Goal: Task Accomplishment & Management: Manage account settings

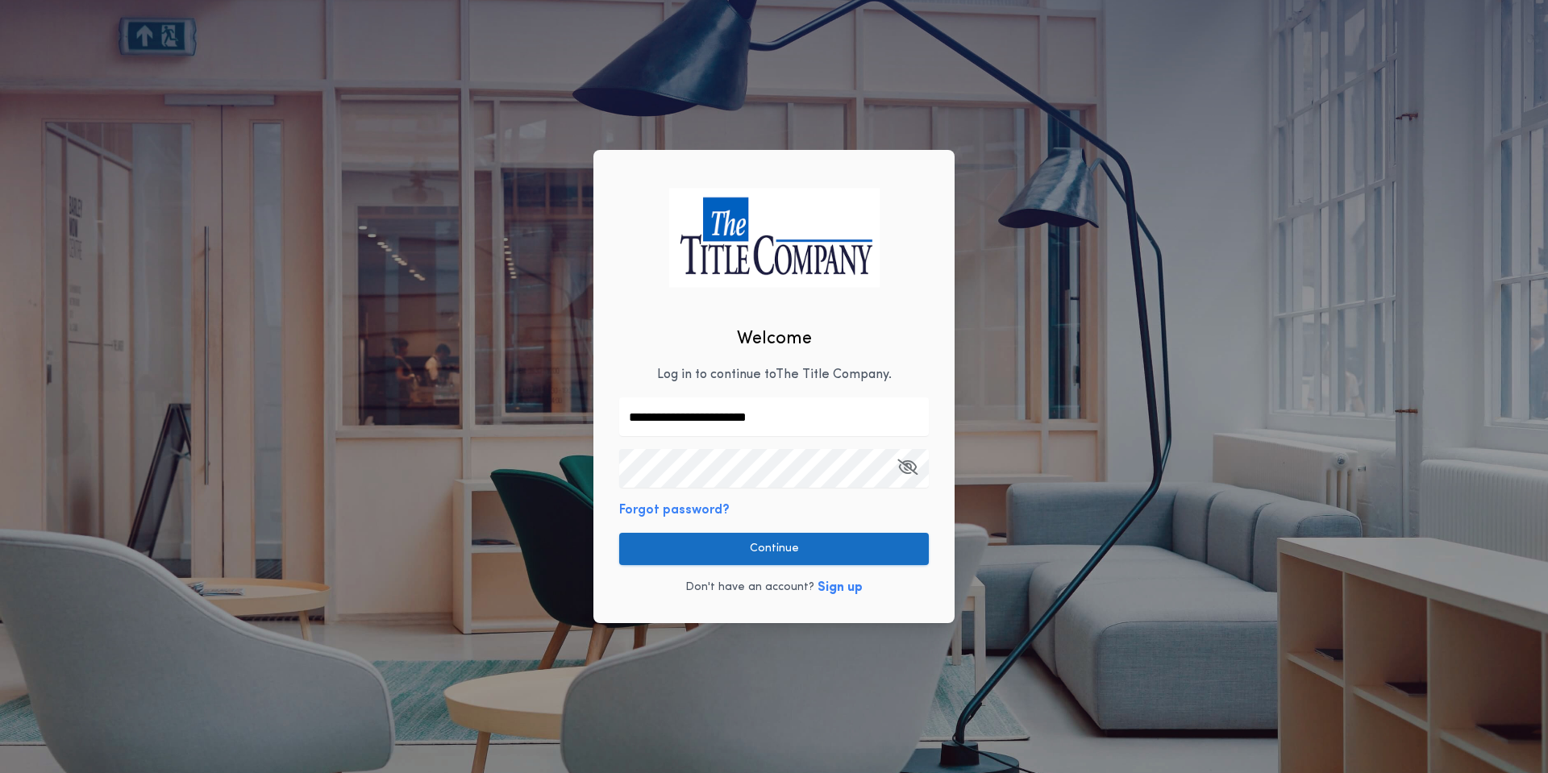
click at [742, 494] on div "**********" at bounding box center [774, 386] width 361 height 473
click at [744, 534] on button "Continue" at bounding box center [774, 549] width 310 height 32
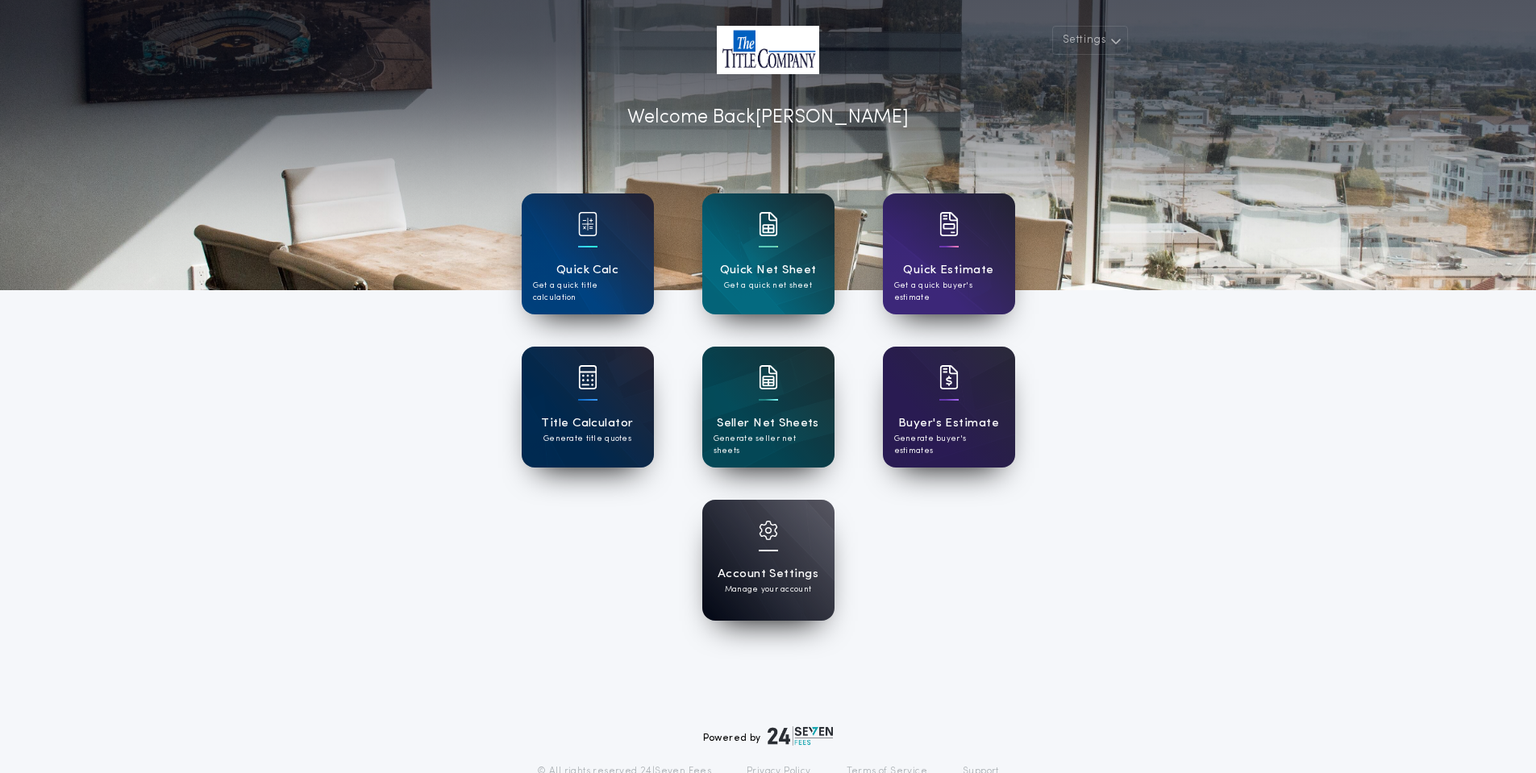
click at [594, 398] on div at bounding box center [587, 387] width 19 height 45
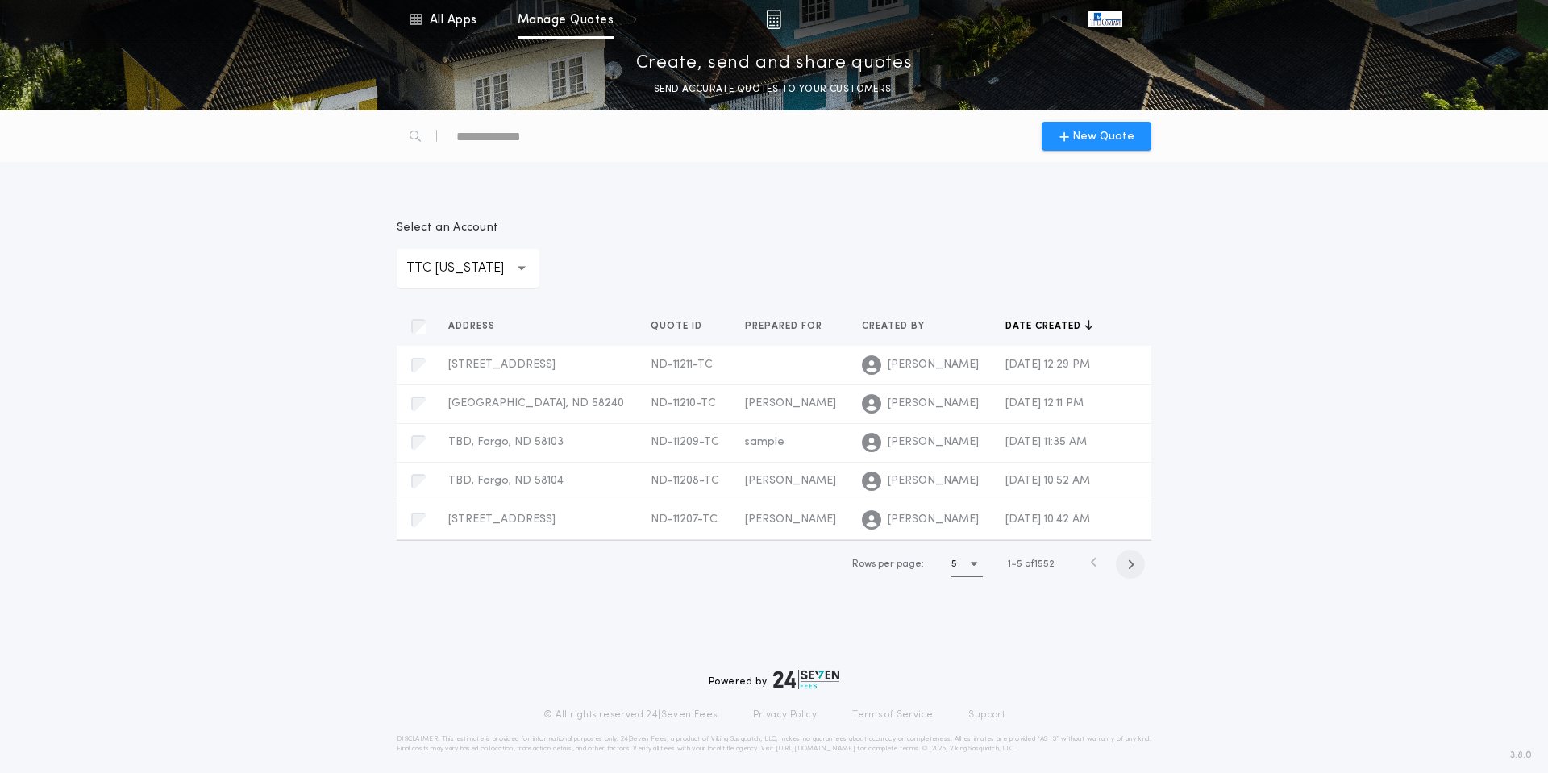
click at [1134, 562] on icon "button" at bounding box center [1130, 565] width 7 height 12
click at [1134, 562] on span "button" at bounding box center [1133, 564] width 29 height 29
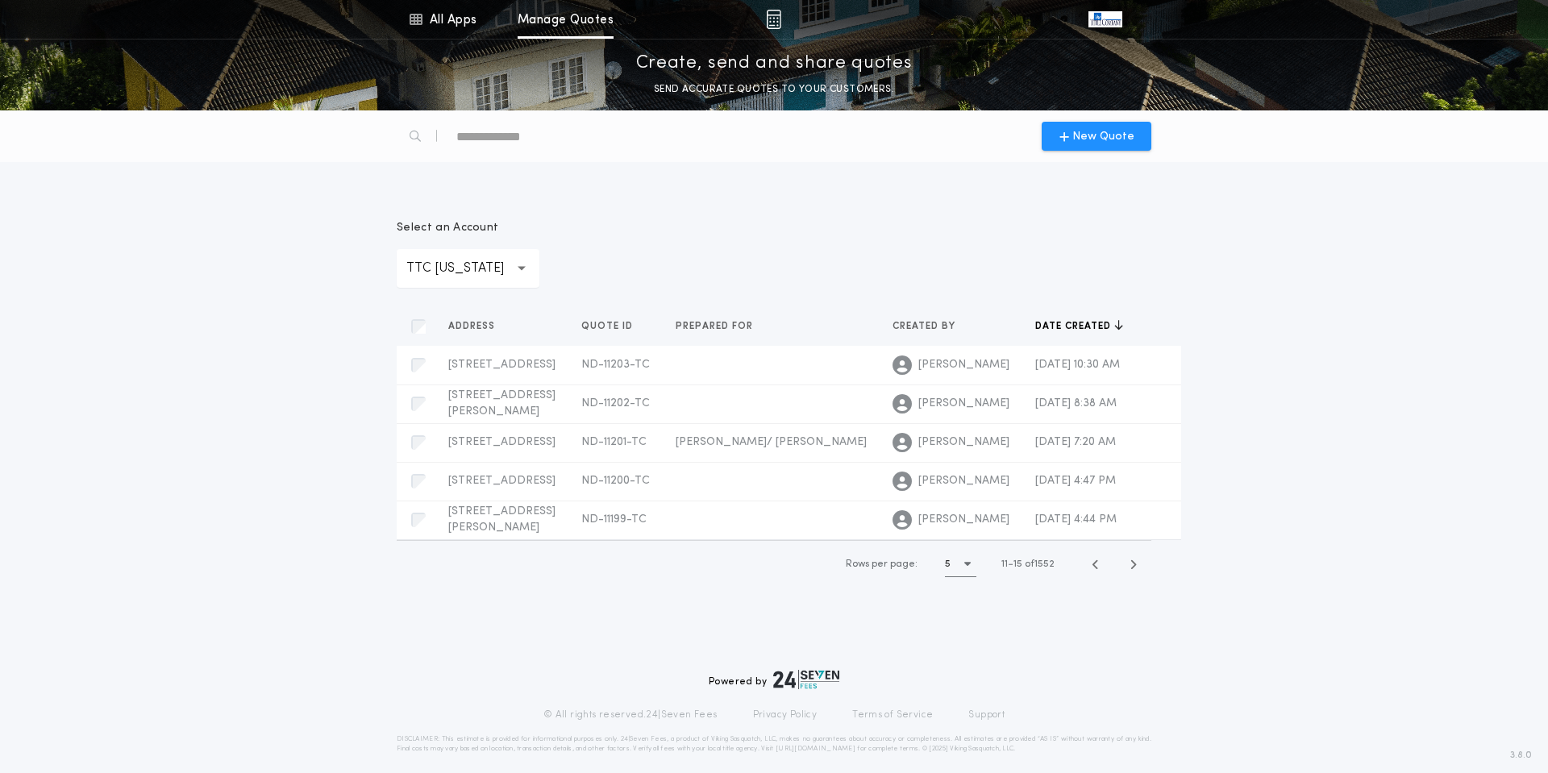
click at [496, 278] on div "**********" at bounding box center [468, 268] width 143 height 39
click at [468, 343] on p "TTC [US_STATE]" at bounding box center [468, 349] width 143 height 39
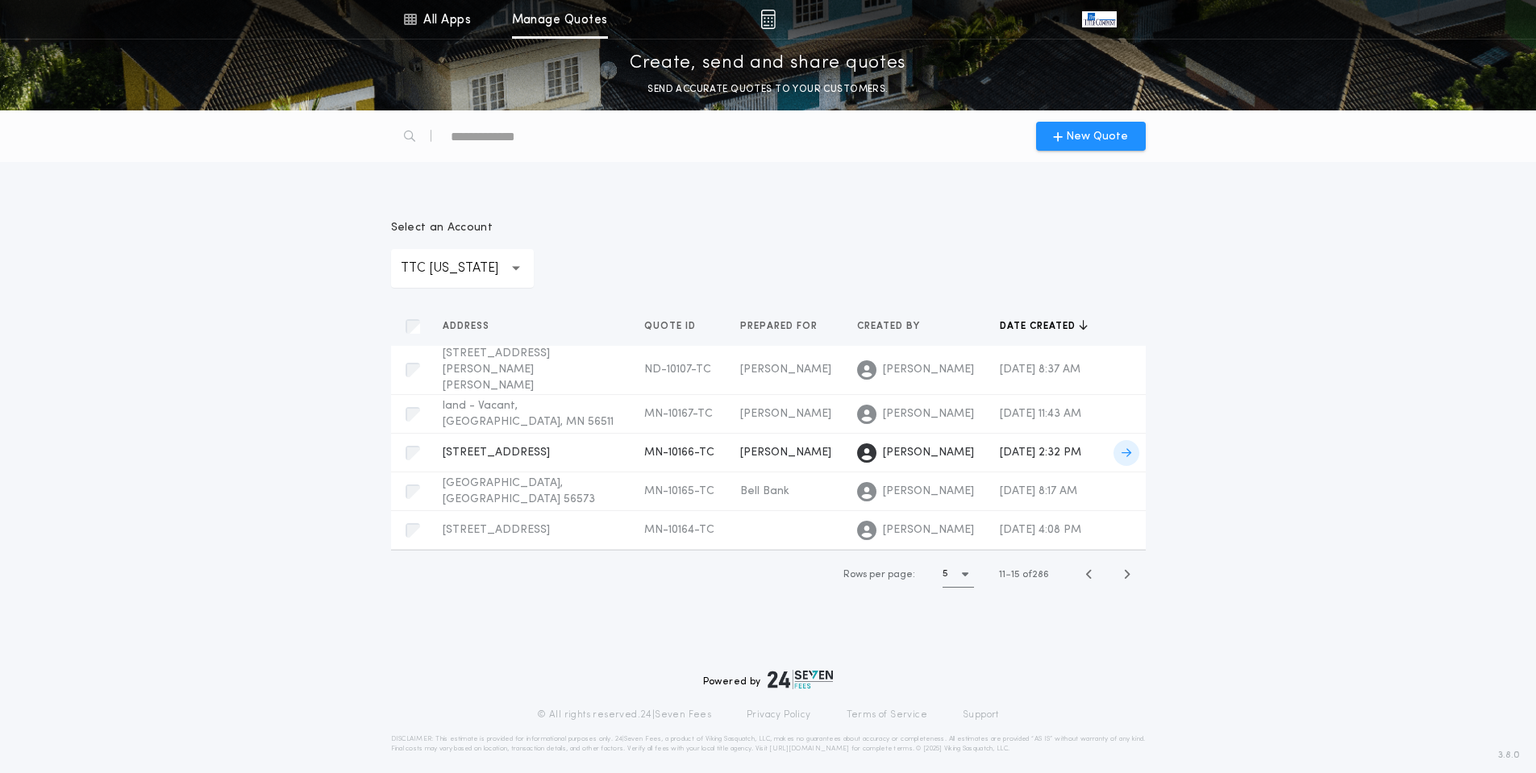
scroll to position [20, 0]
click at [958, 579] on div "5" at bounding box center [958, 574] width 31 height 25
click at [959, 664] on h1 "15" at bounding box center [961, 654] width 11 height 19
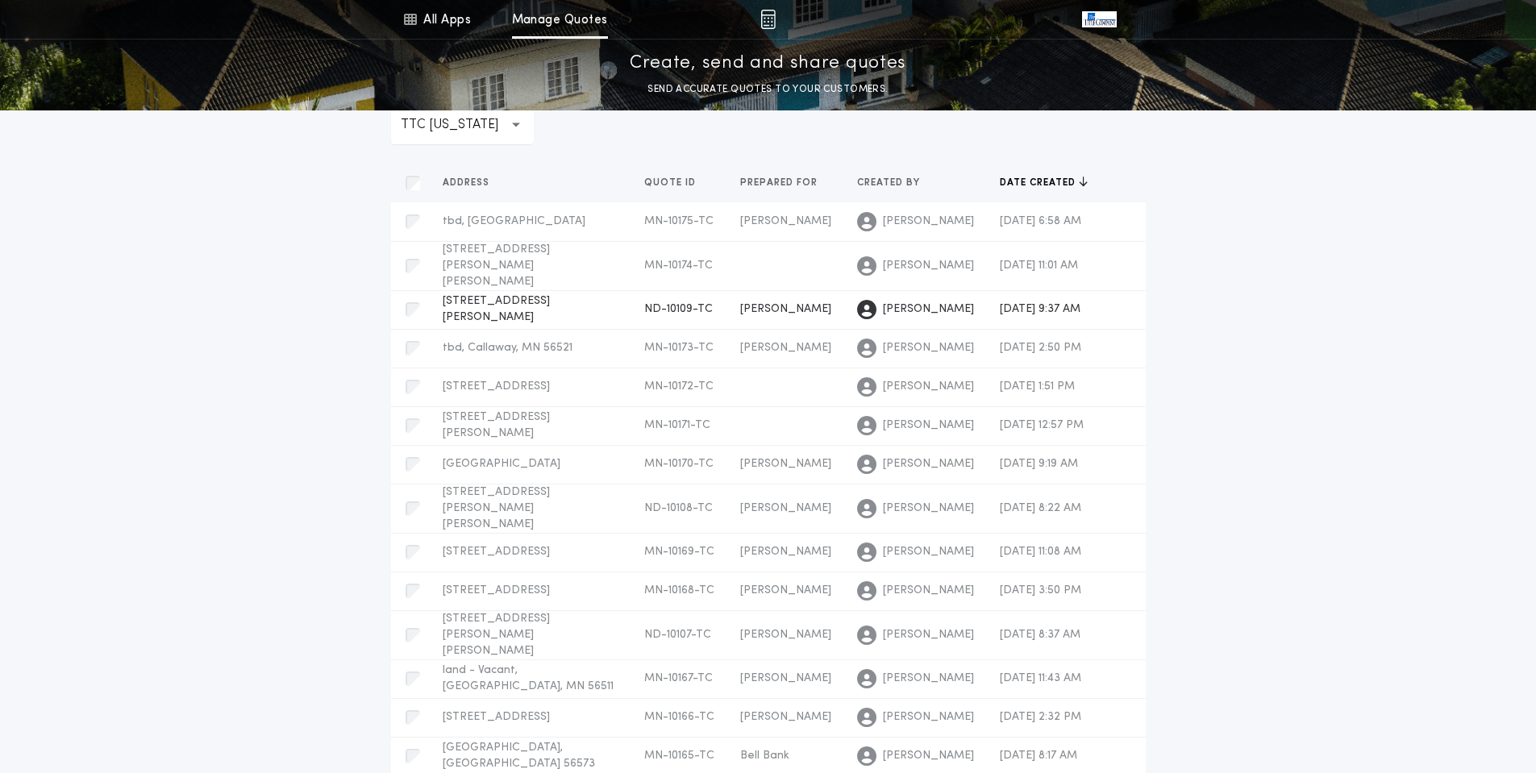
scroll to position [101, 0]
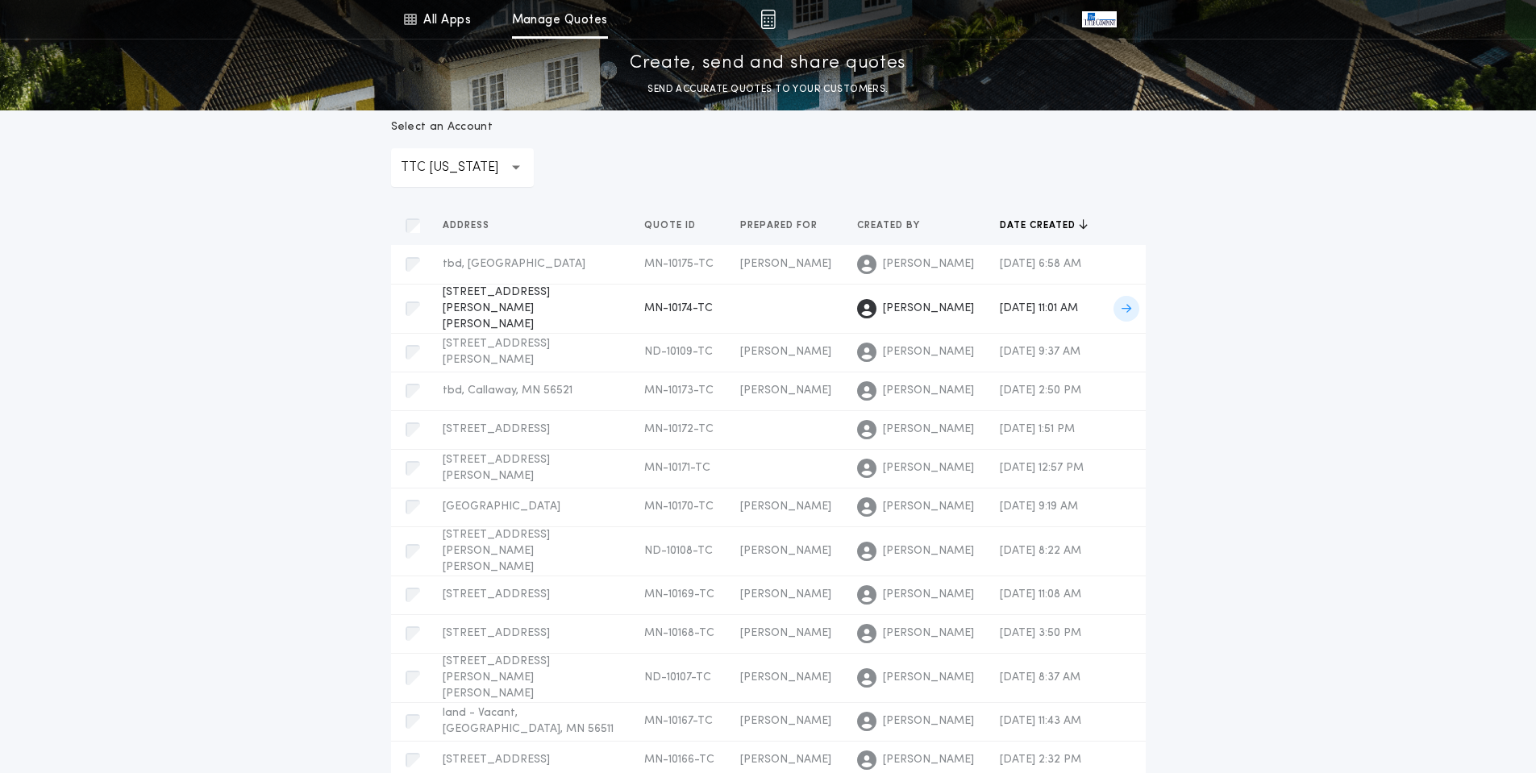
click at [478, 315] on span "[STREET_ADDRESS][PERSON_NAME][PERSON_NAME]" at bounding box center [496, 308] width 107 height 44
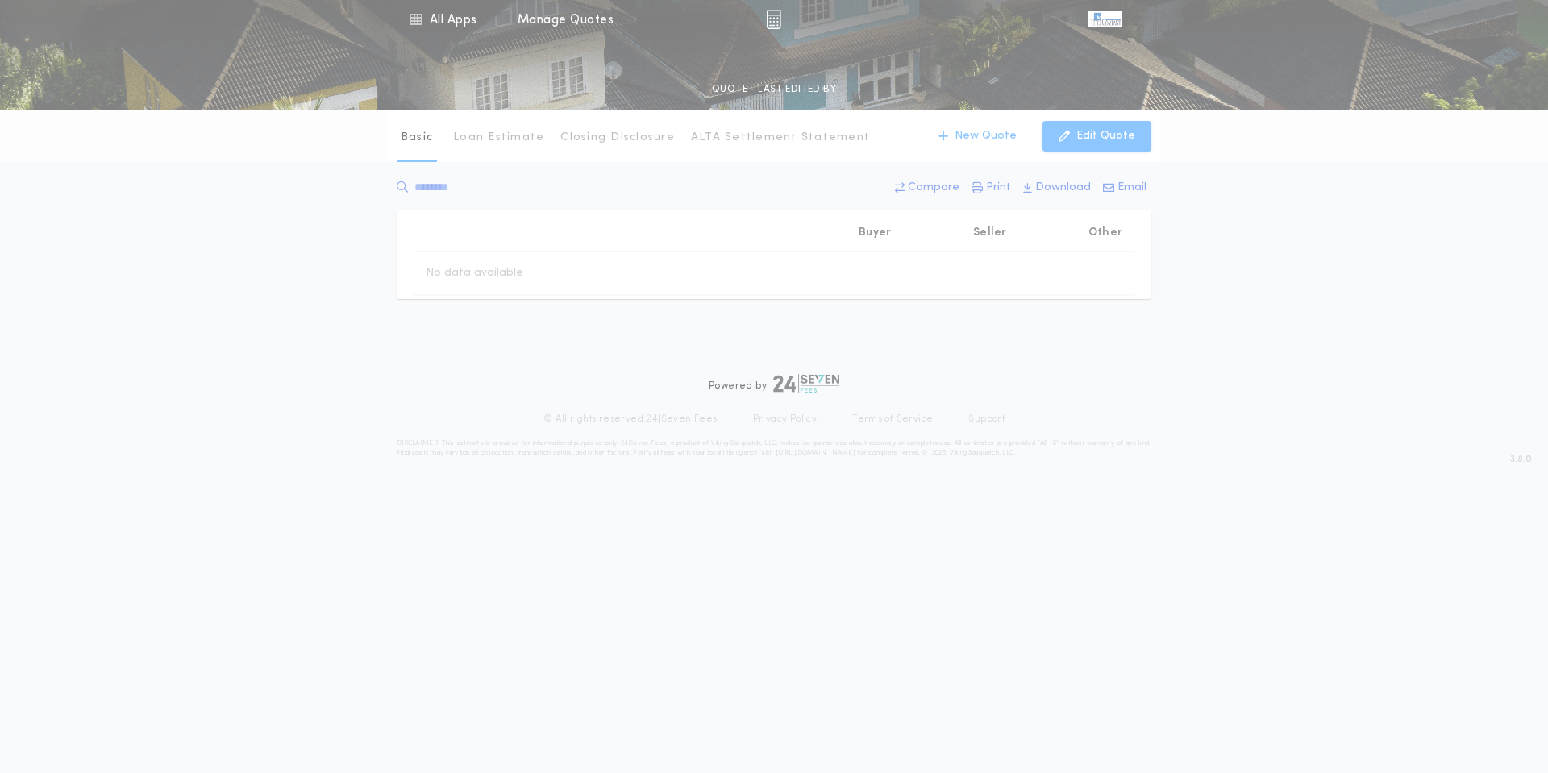
type input "********"
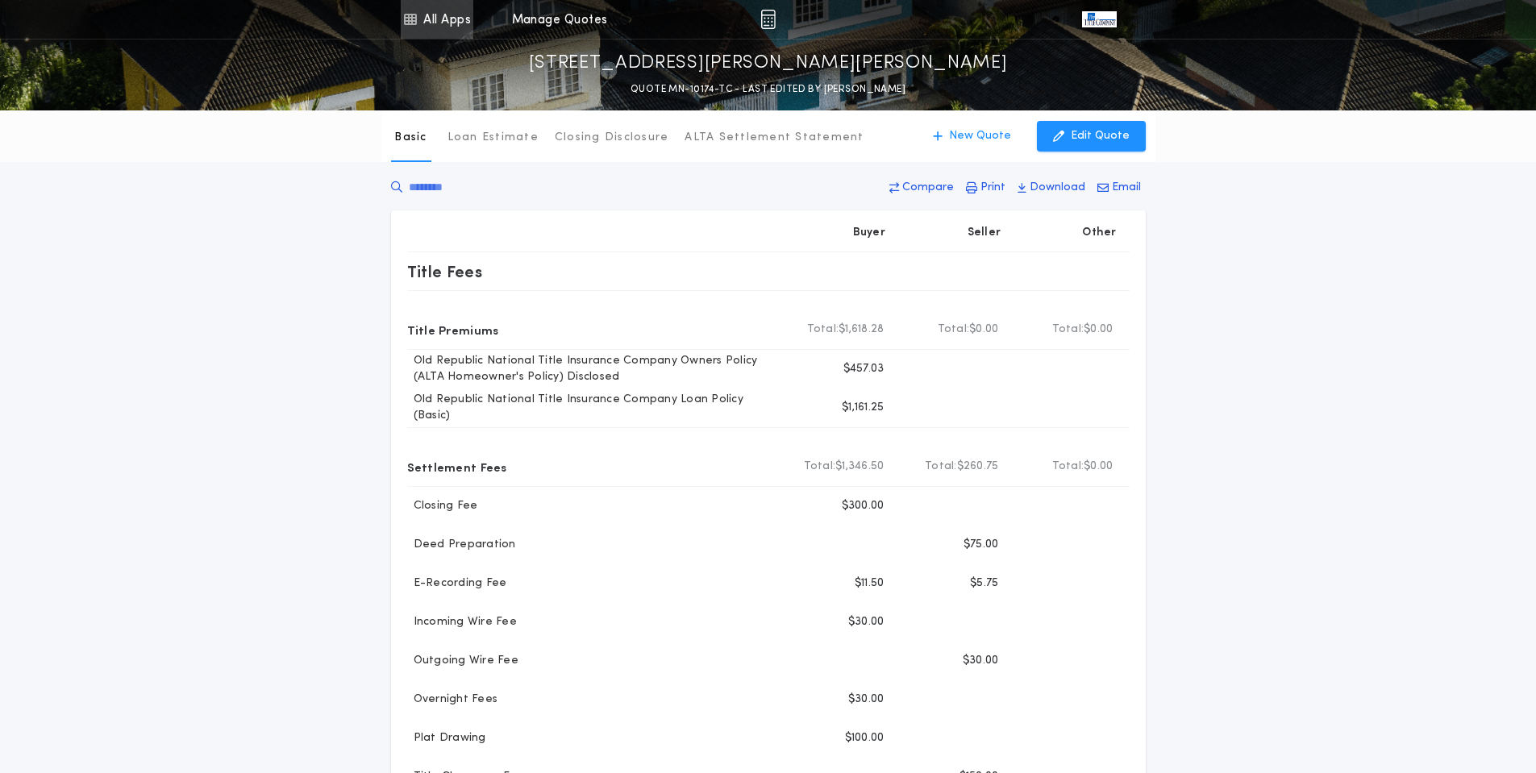
click at [427, 22] on link "All Apps" at bounding box center [437, 19] width 73 height 39
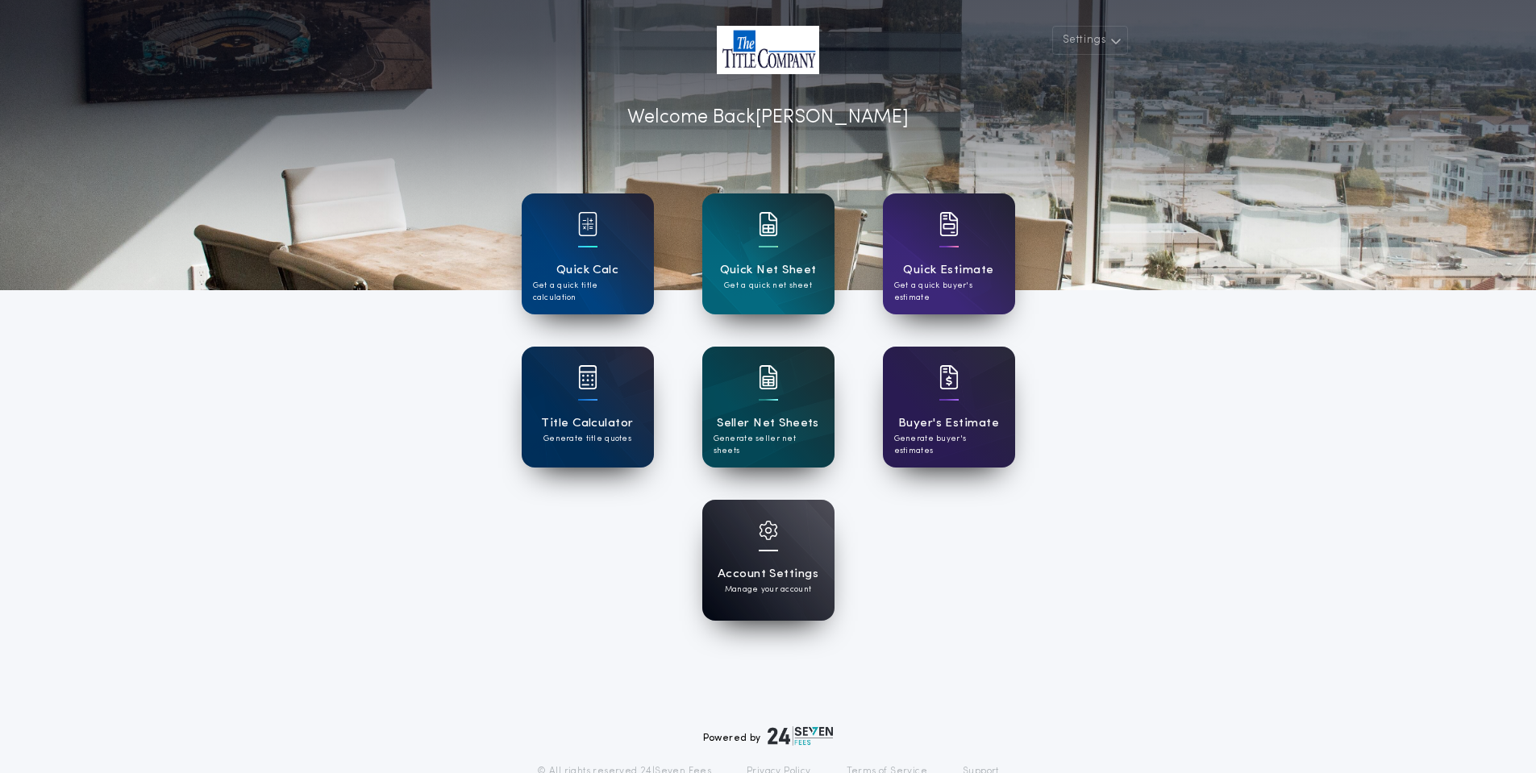
click at [773, 559] on div at bounding box center [768, 541] width 19 height 40
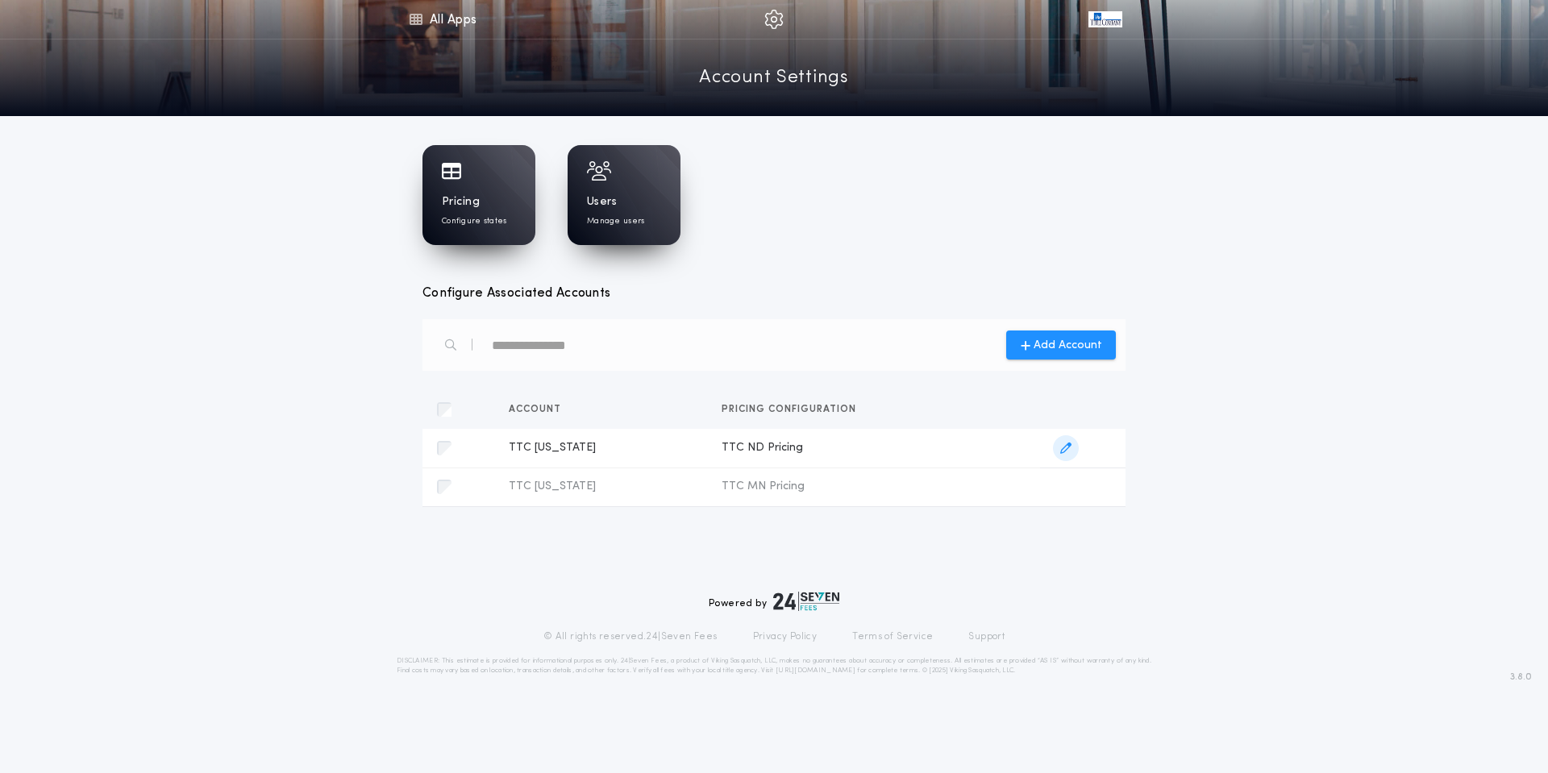
click at [578, 452] on span "TTC [US_STATE]" at bounding box center [602, 448] width 187 height 16
click at [553, 487] on span "TTC [US_STATE]" at bounding box center [602, 487] width 187 height 16
click at [1067, 485] on icon "button" at bounding box center [1065, 486] width 11 height 11
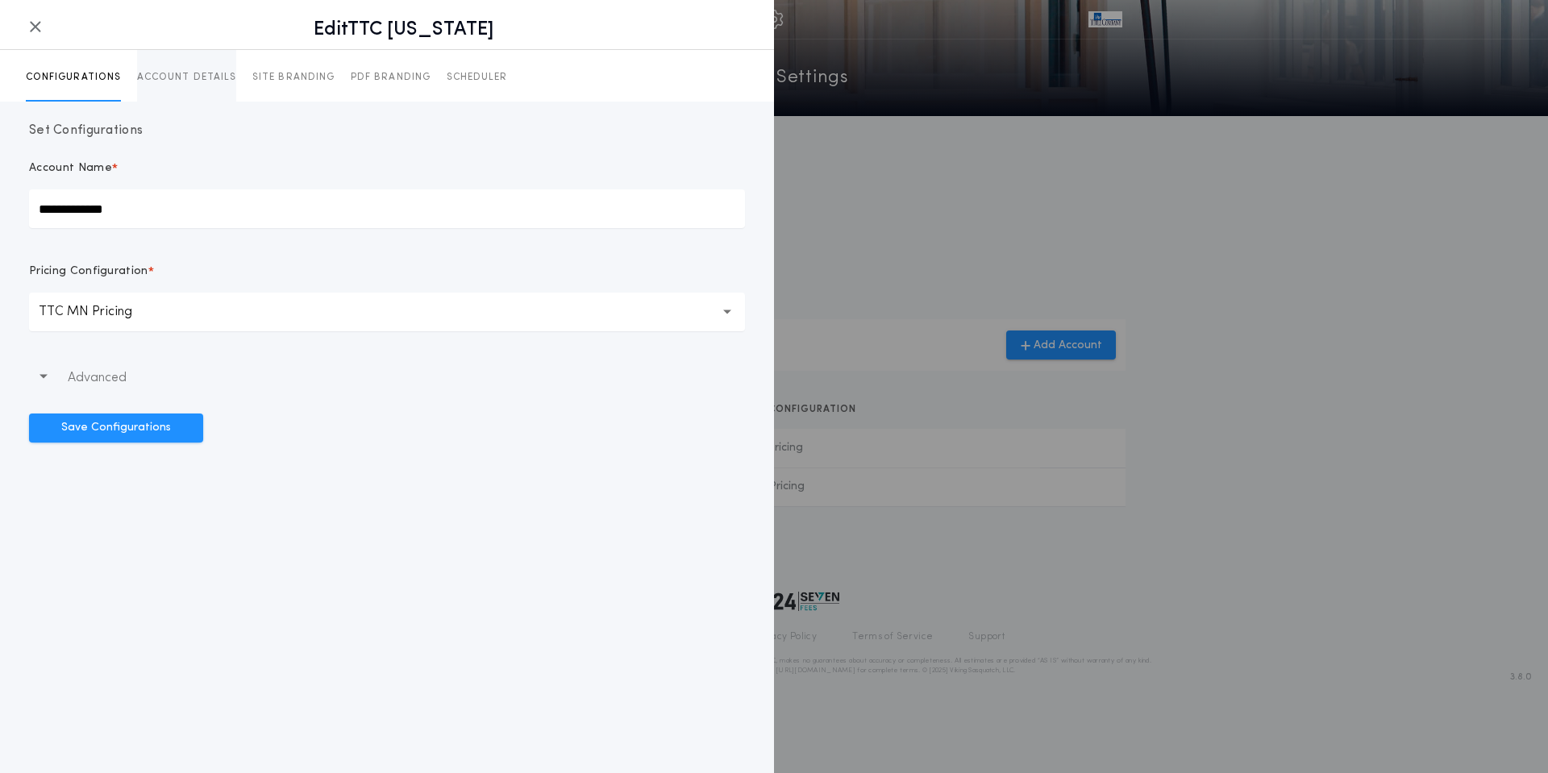
click at [169, 76] on p "ACCOUNT DETAILS" at bounding box center [186, 77] width 99 height 13
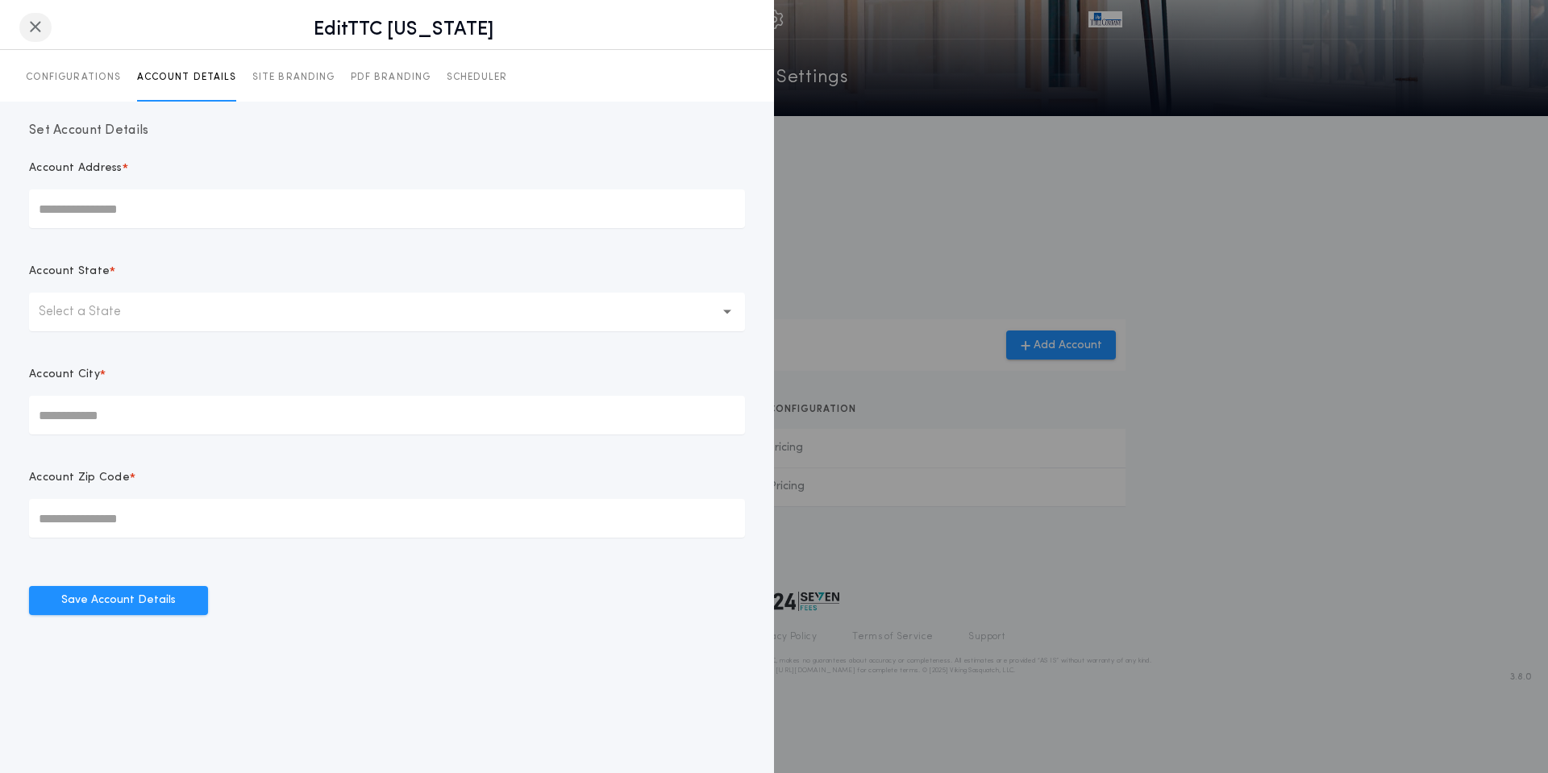
click at [35, 27] on icon "button" at bounding box center [35, 27] width 13 height 1
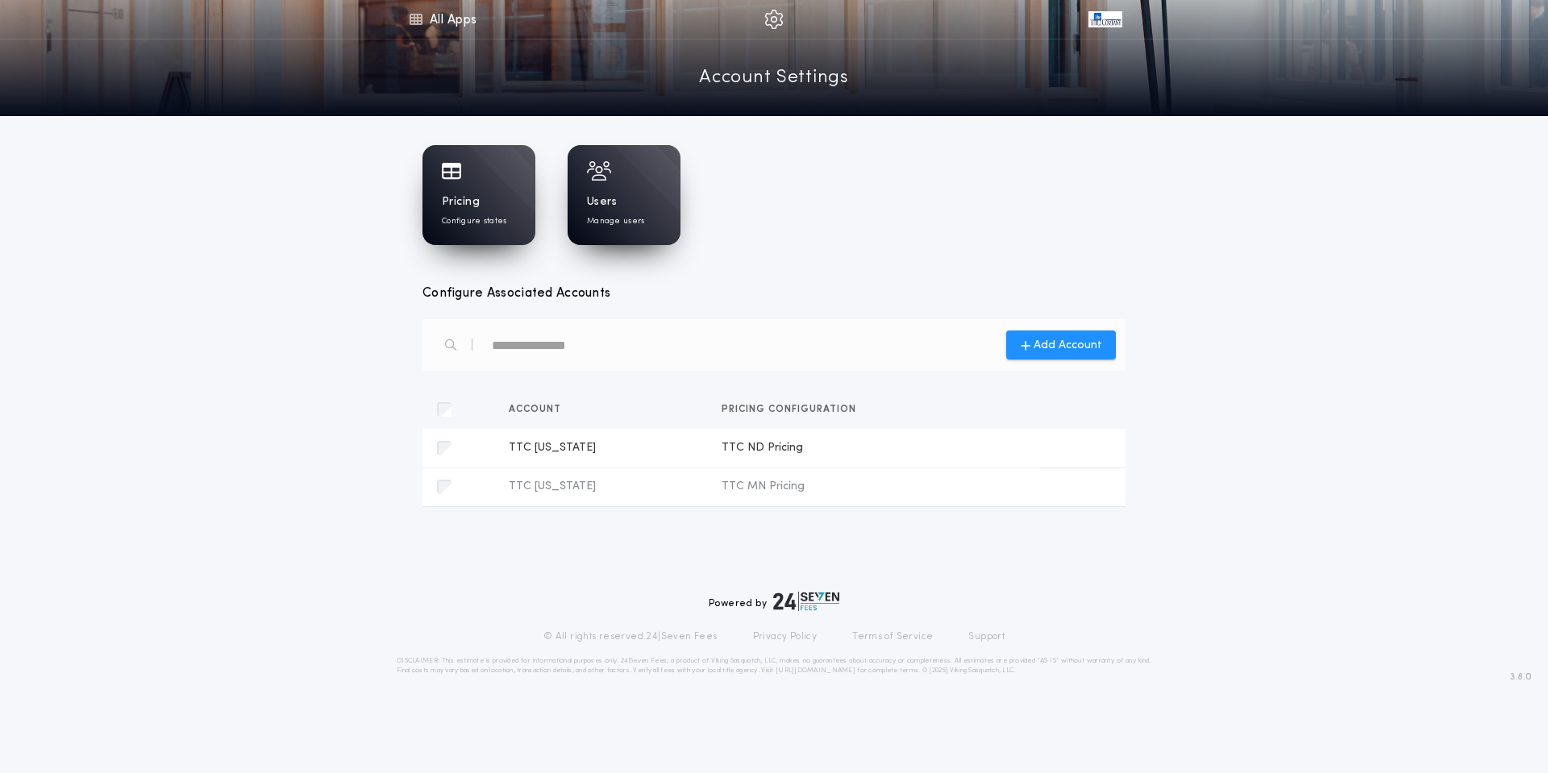
click at [560, 455] on span "TTC [US_STATE]" at bounding box center [602, 448] width 187 height 16
click at [1072, 451] on icon "button" at bounding box center [1065, 448] width 11 height 11
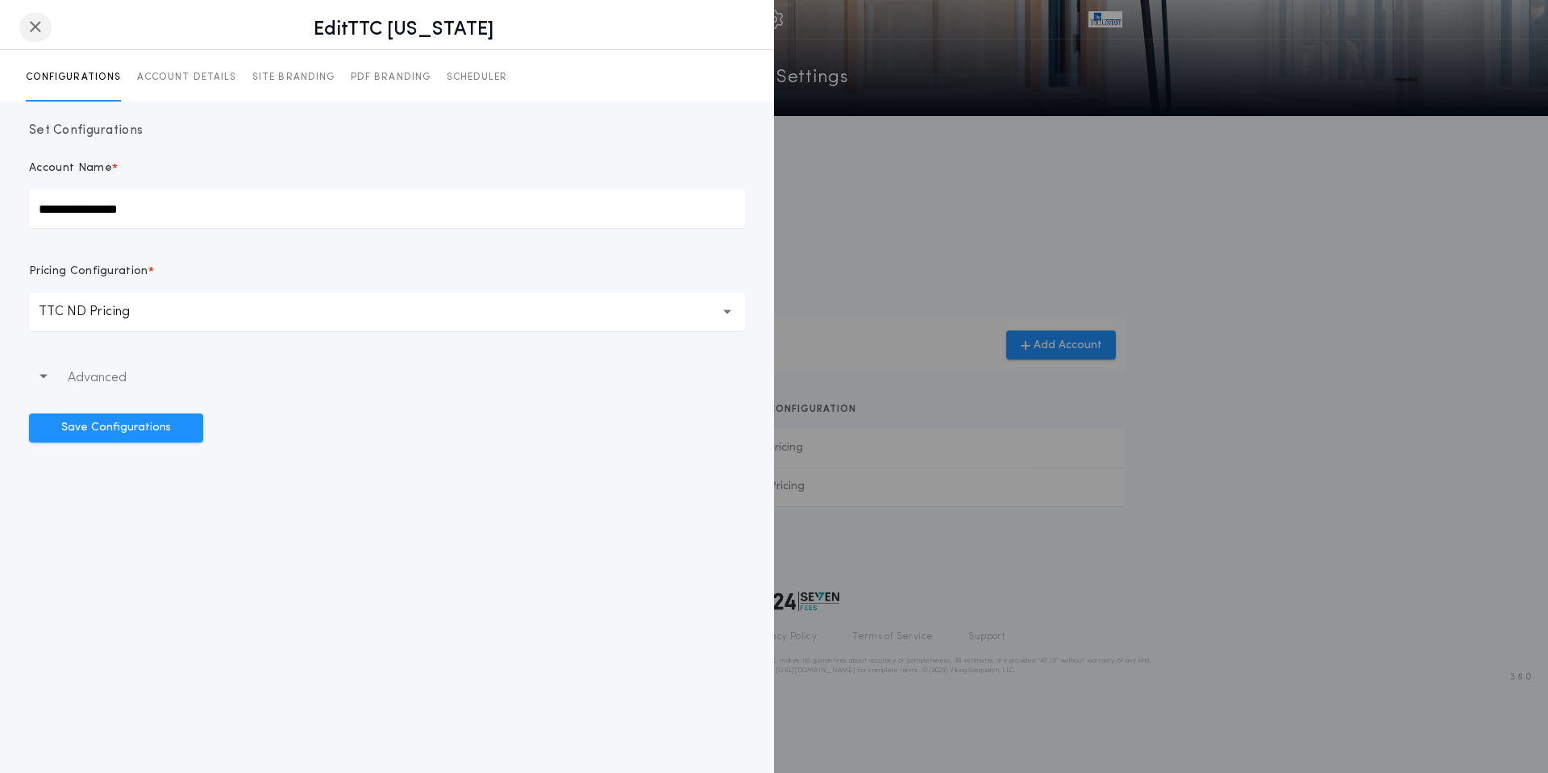
click at [30, 27] on icon "button" at bounding box center [35, 27] width 13 height 1
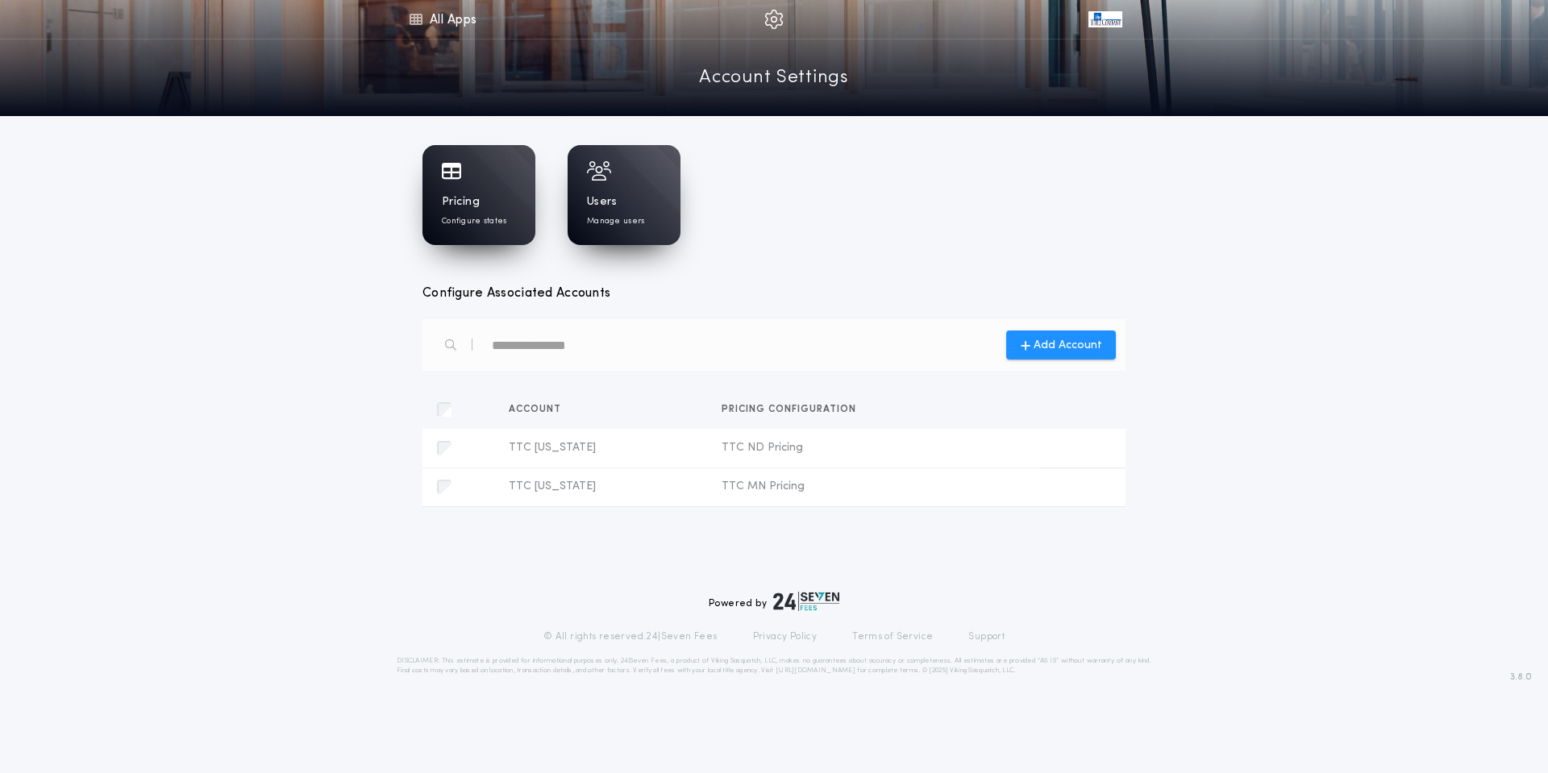
click at [477, 201] on h1 "Pricing" at bounding box center [461, 202] width 38 height 16
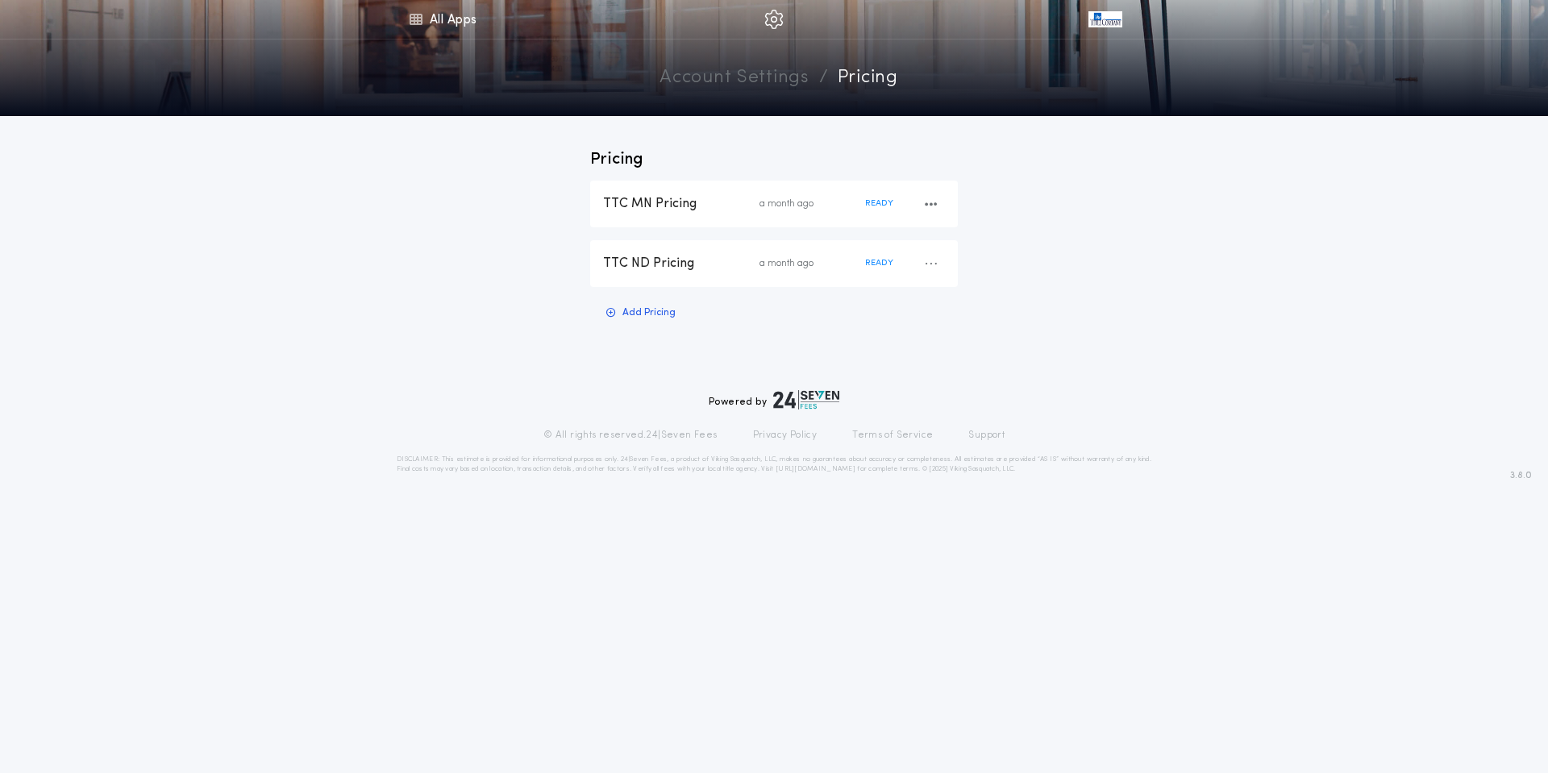
click at [662, 200] on div "TTC MN Pricing" at bounding box center [681, 204] width 156 height 18
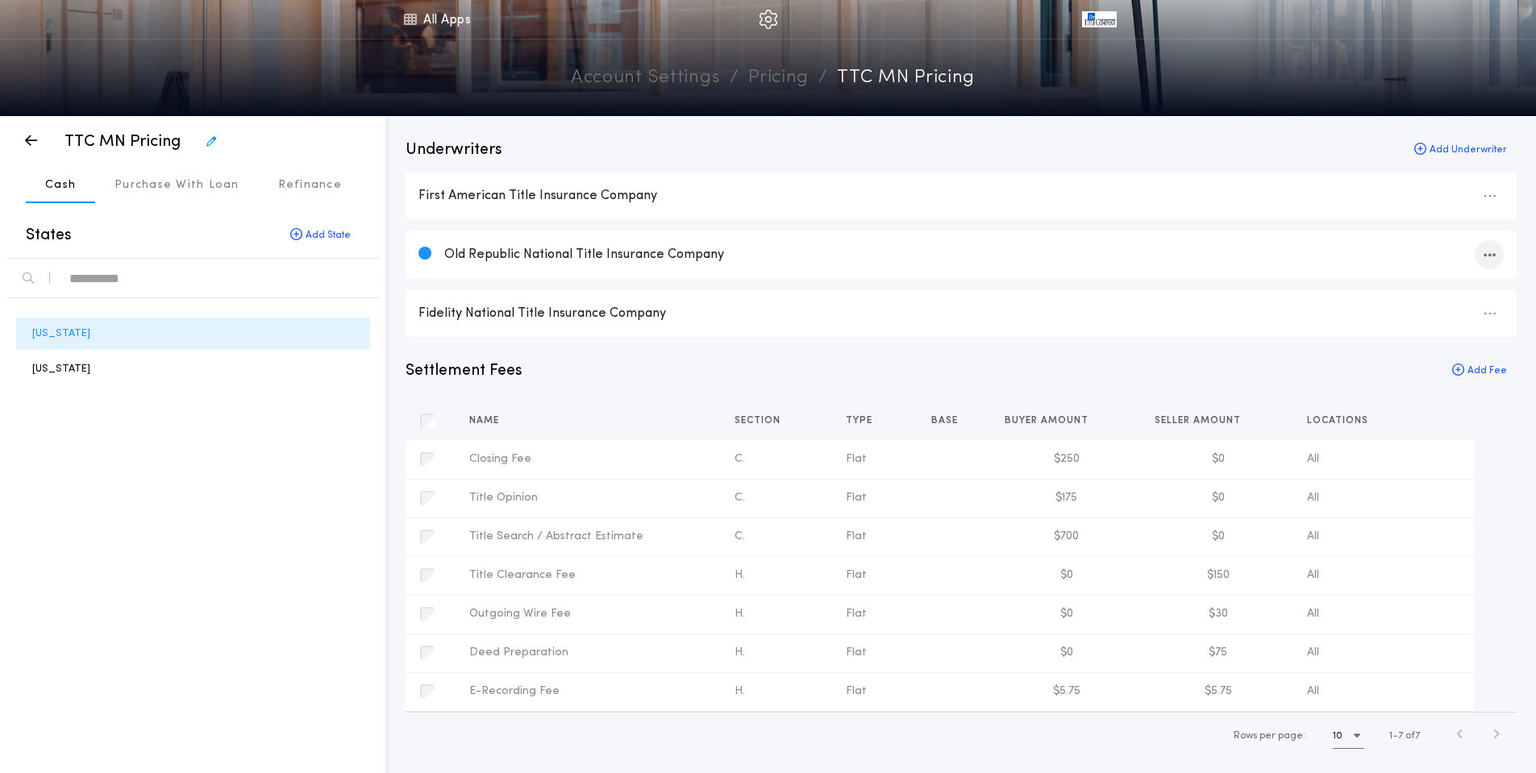
click at [1486, 255] on icon "button" at bounding box center [1490, 255] width 12 height 1
click at [1443, 144] on div "Add Underwriter" at bounding box center [1461, 150] width 112 height 23
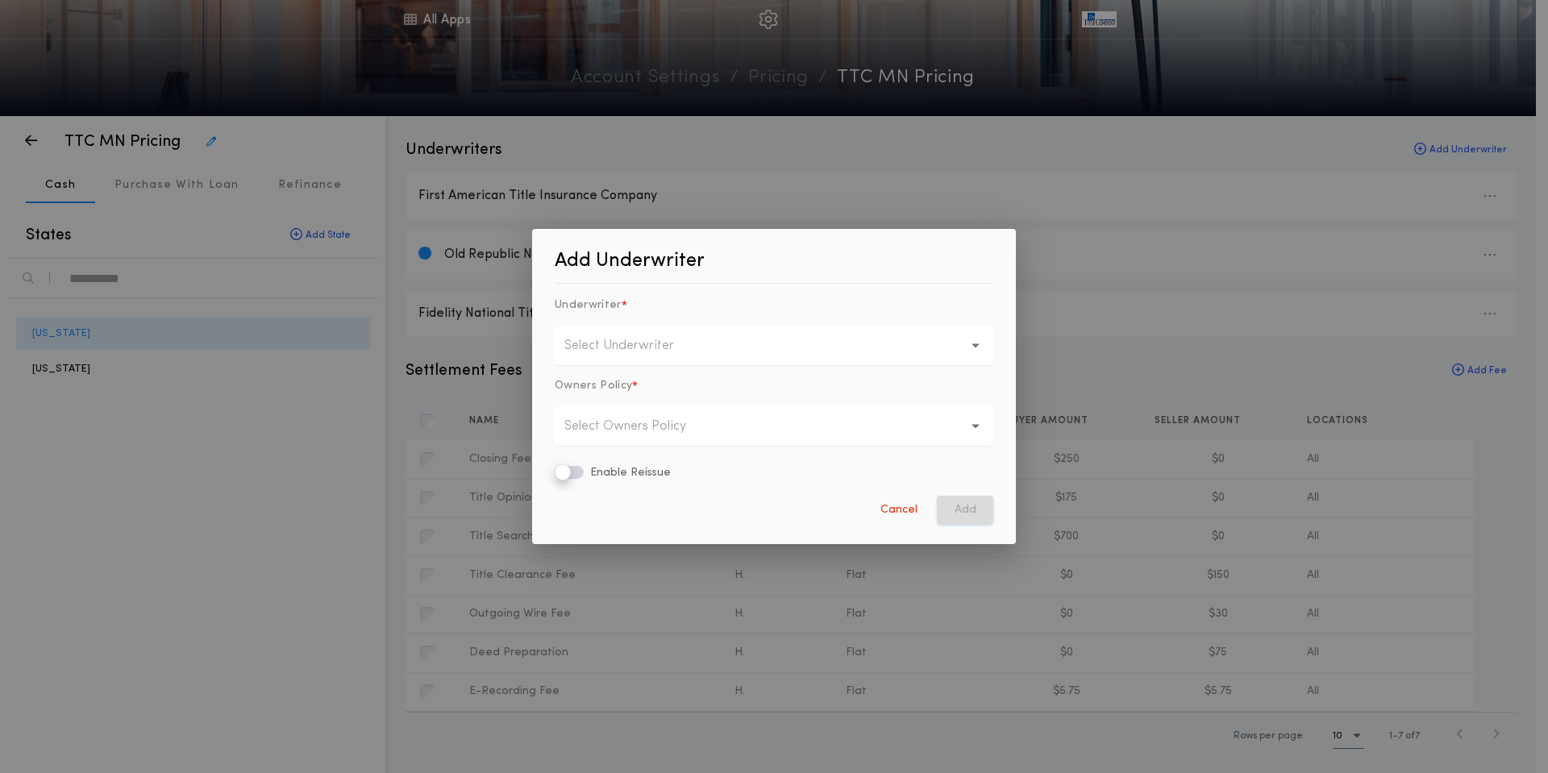
click at [772, 352] on button "Select Underwriter" at bounding box center [774, 346] width 439 height 39
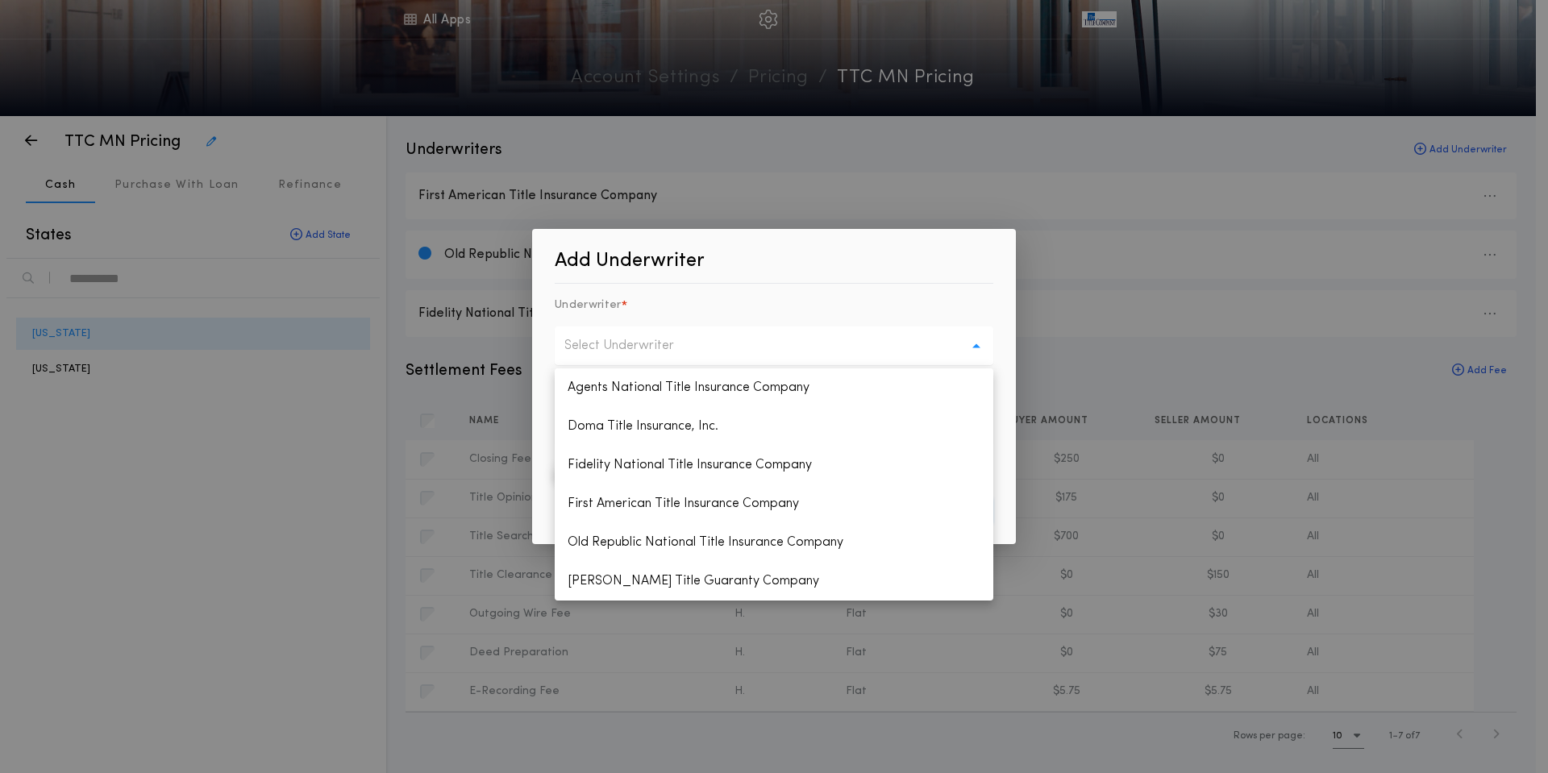
click at [1170, 174] on div "Add Underwriter Underwriter * Select Underwriter Agents National Title Insuranc…" at bounding box center [774, 386] width 1548 height 773
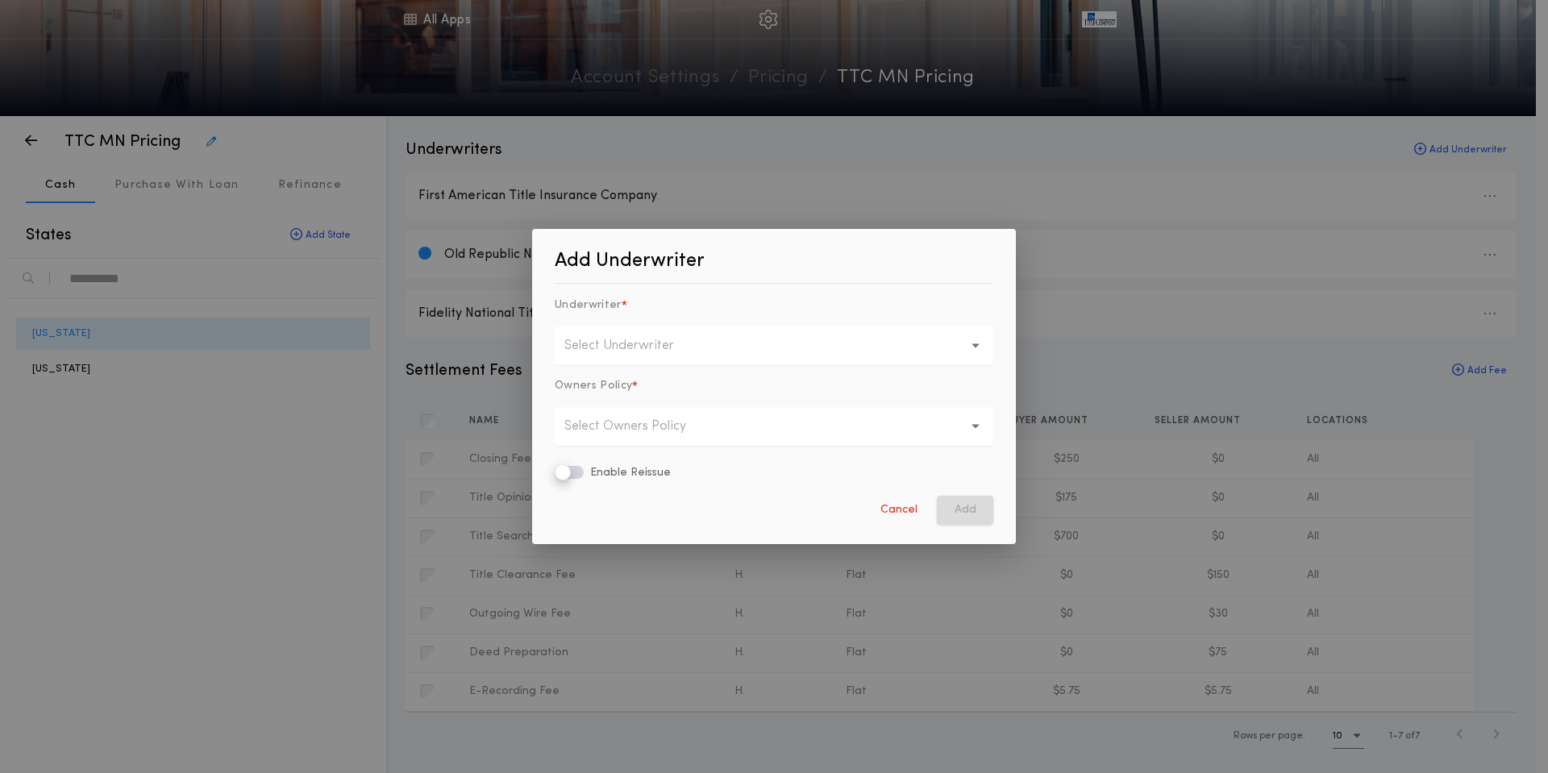
click at [1175, 148] on div "Add Underwriter Underwriter * Select Underwriter Owners Policy * Select Owners …" at bounding box center [774, 386] width 1548 height 773
